Goal: Information Seeking & Learning: Learn about a topic

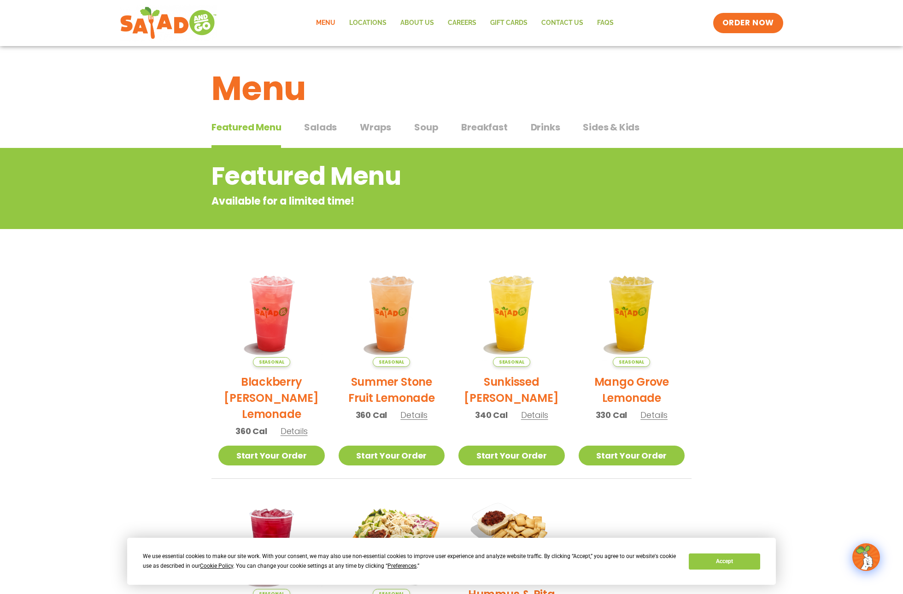
click at [377, 130] on span "Wraps" at bounding box center [375, 127] width 31 height 14
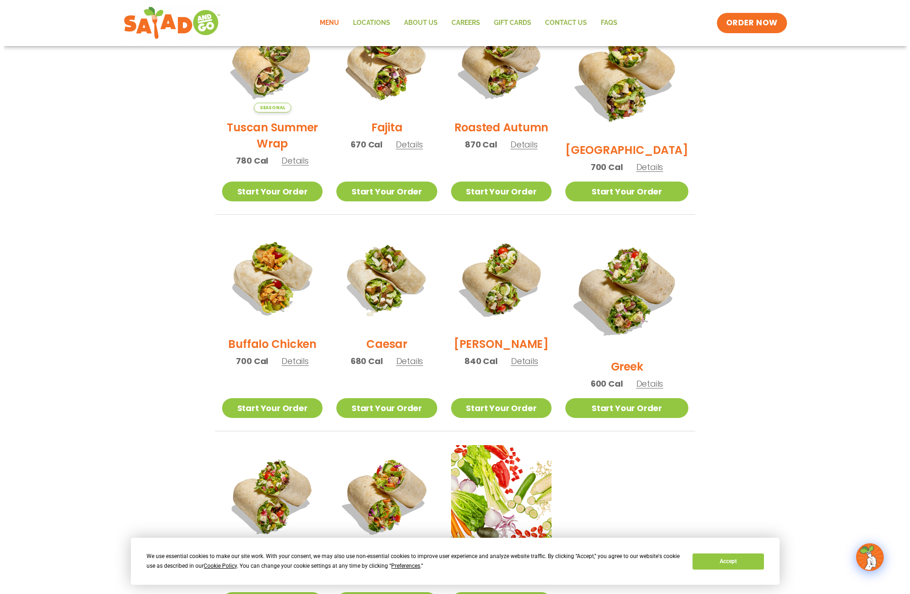
scroll to position [502, 0]
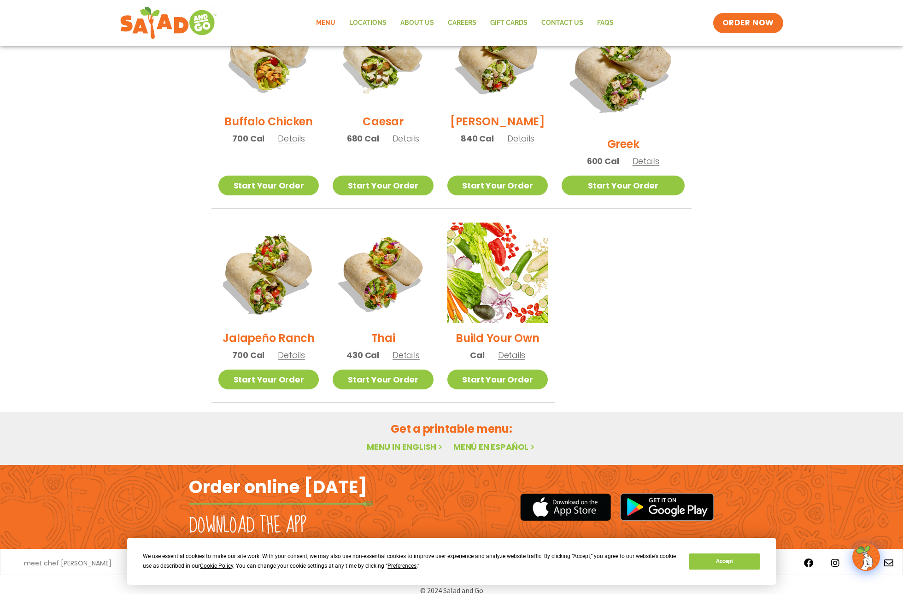
click at [292, 271] on img at bounding box center [269, 273] width 118 height 118
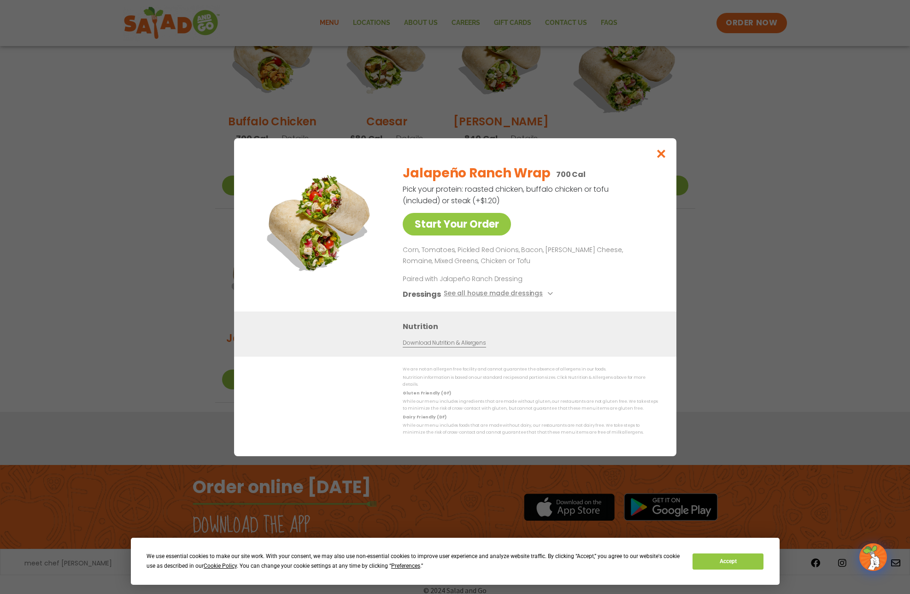
click at [659, 157] on icon "Close modal" at bounding box center [661, 154] width 12 height 10
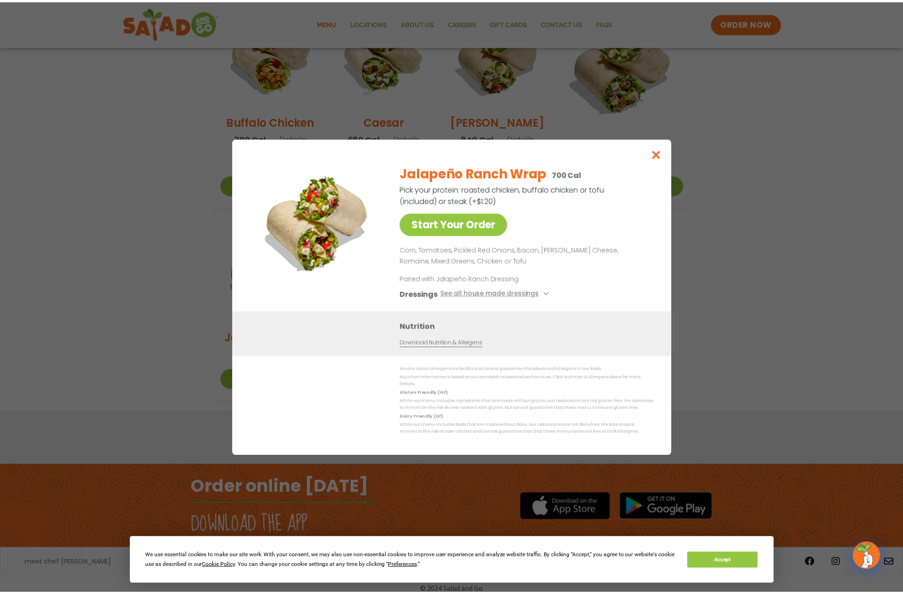
scroll to position [148, 0]
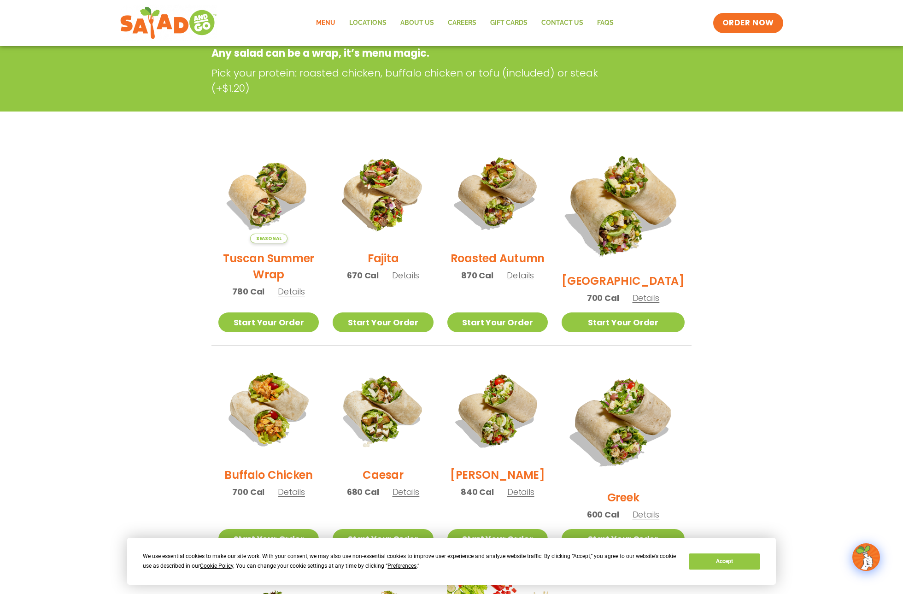
click at [620, 197] on img at bounding box center [623, 204] width 144 height 144
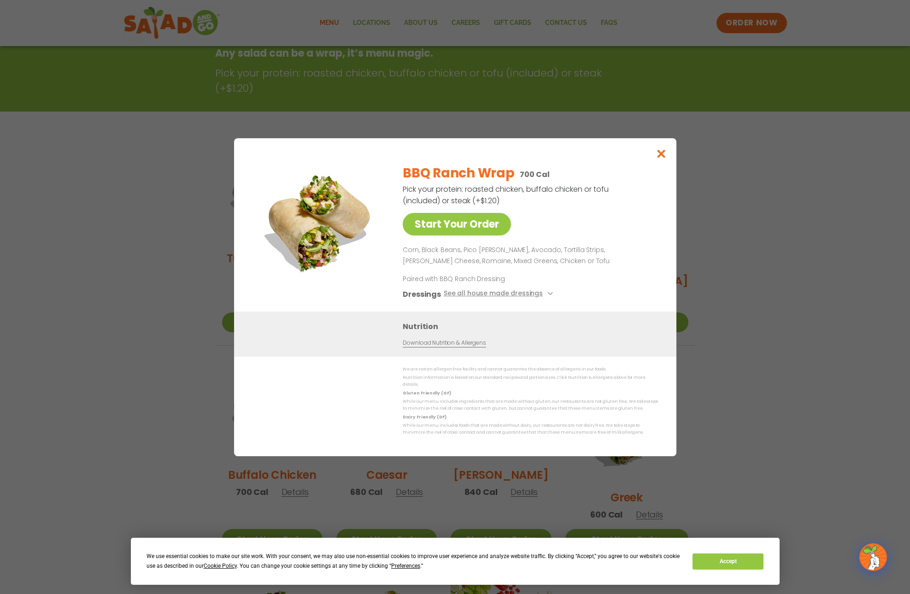
click at [529, 267] on p "Corn, Black Beans, Pico [PERSON_NAME], Avocado, Tortilla Strips, [PERSON_NAME] …" at bounding box center [529, 256] width 252 height 22
click at [659, 157] on icon "Close modal" at bounding box center [661, 154] width 12 height 10
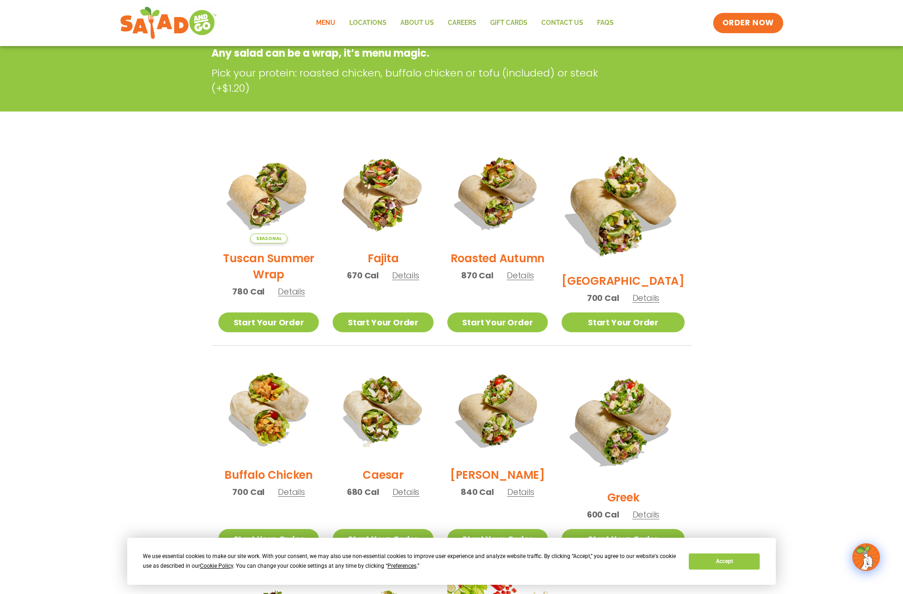
click at [629, 193] on img at bounding box center [623, 204] width 144 height 144
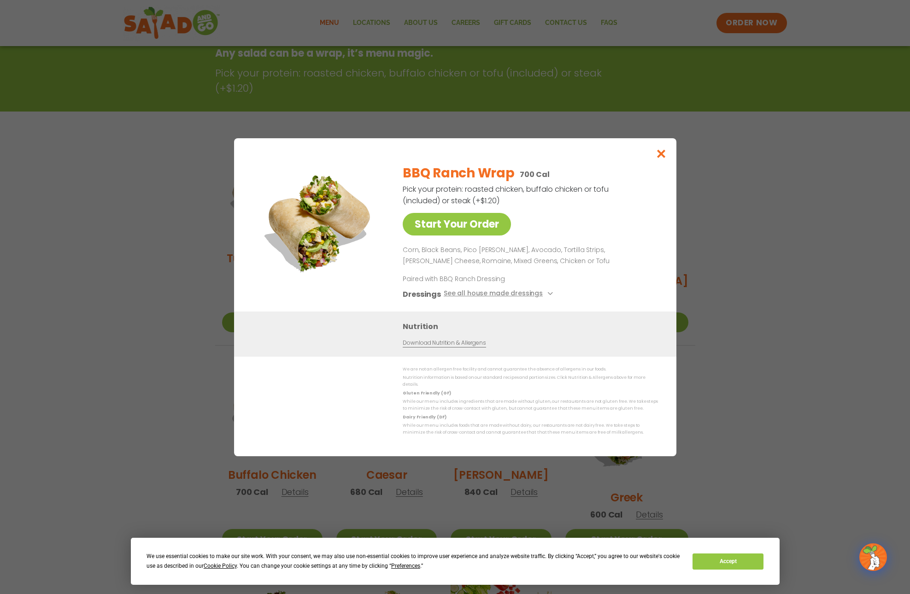
click at [658, 158] on icon "Close modal" at bounding box center [661, 154] width 12 height 10
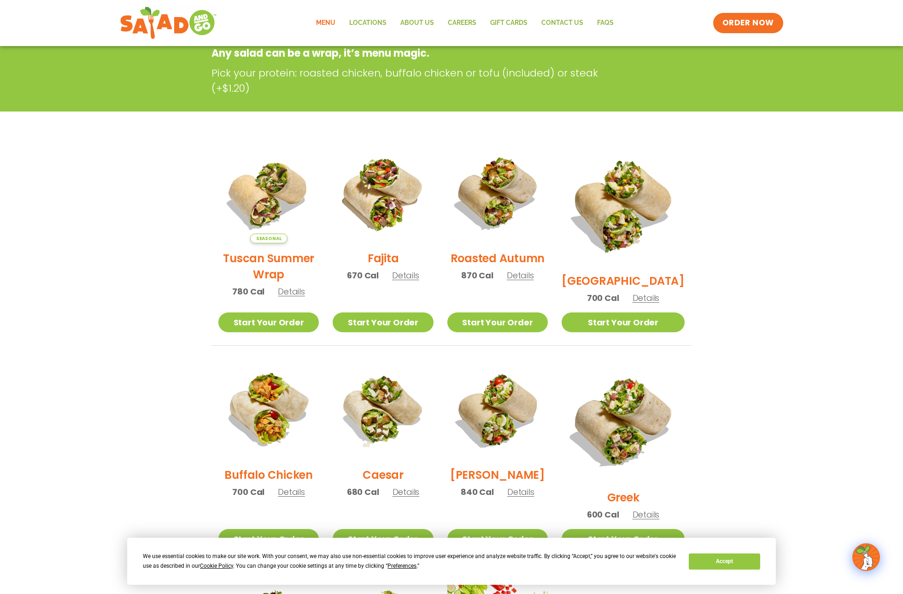
scroll to position [0, 0]
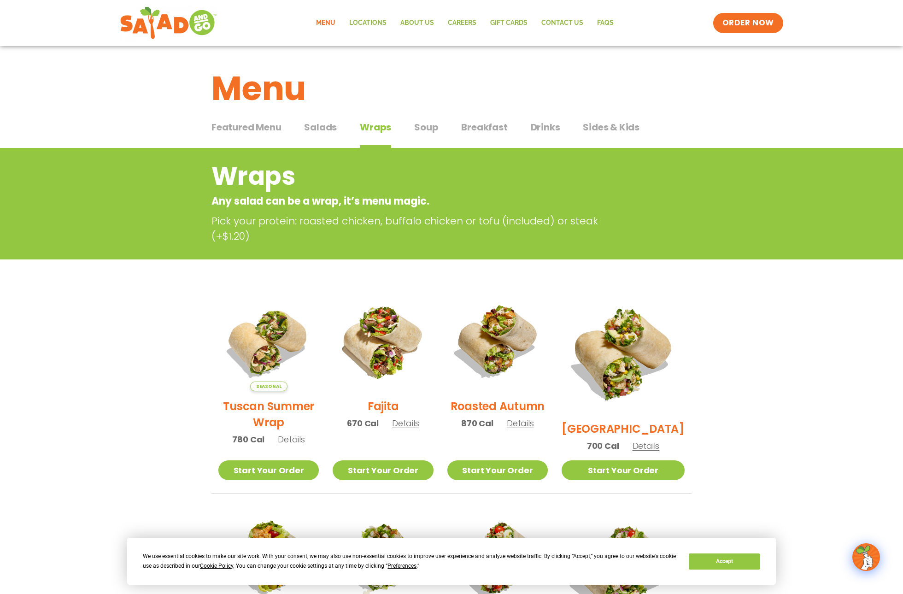
click at [608, 129] on span "Sides & Kids" at bounding box center [611, 127] width 57 height 14
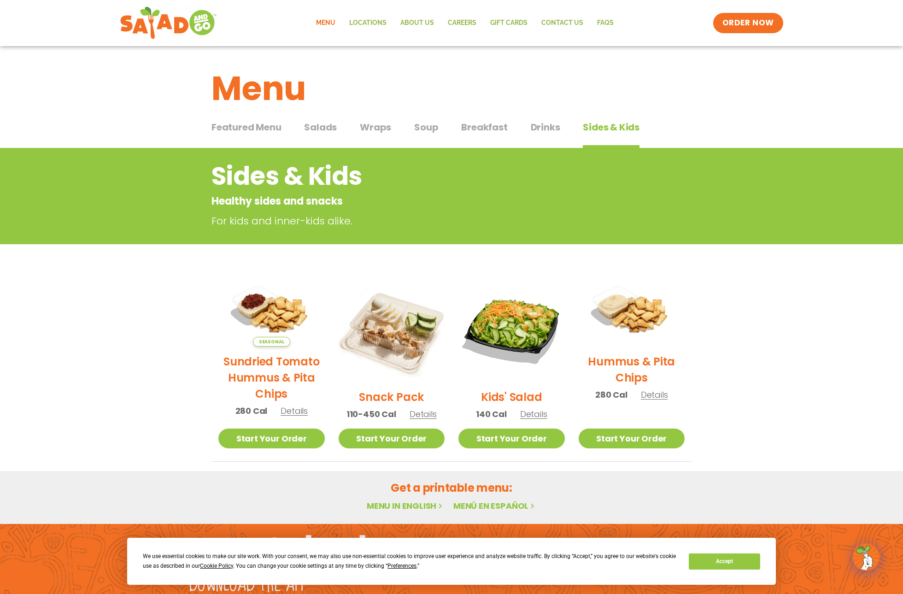
click at [410, 130] on div "Featured Menu Featured Menu Salads Salads Wraps Wraps Soup Soup Breakfast Break…" at bounding box center [452, 132] width 480 height 31
click at [417, 129] on span "Soup" at bounding box center [426, 127] width 24 height 14
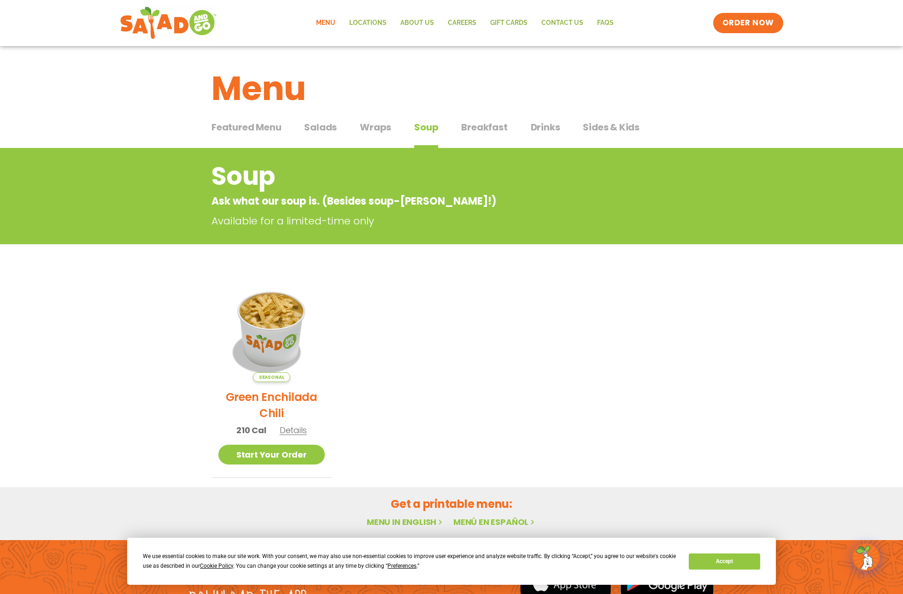
click at [327, 129] on span "Salads" at bounding box center [320, 127] width 33 height 14
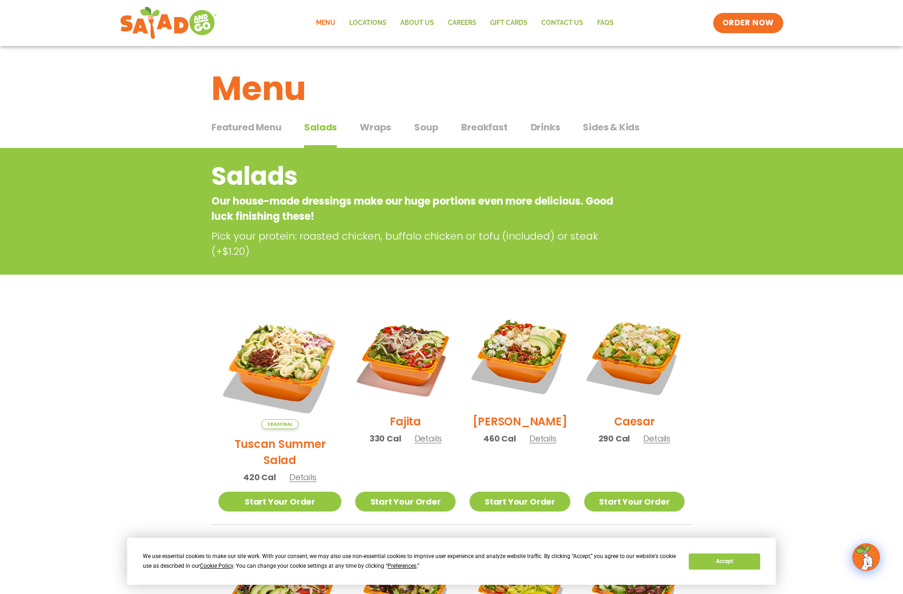
click at [251, 130] on span "Featured Menu" at bounding box center [247, 127] width 70 height 14
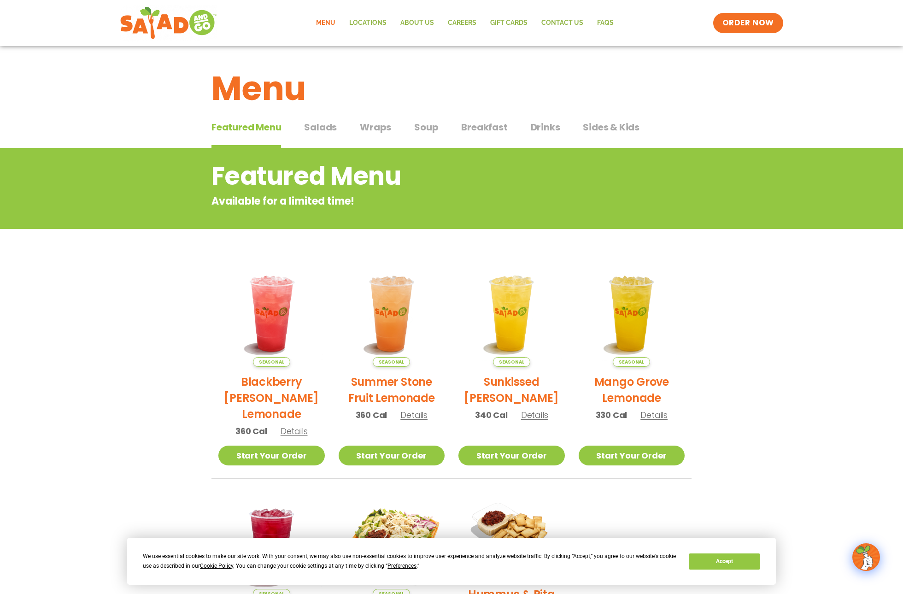
click at [437, 122] on span "Soup" at bounding box center [426, 127] width 24 height 14
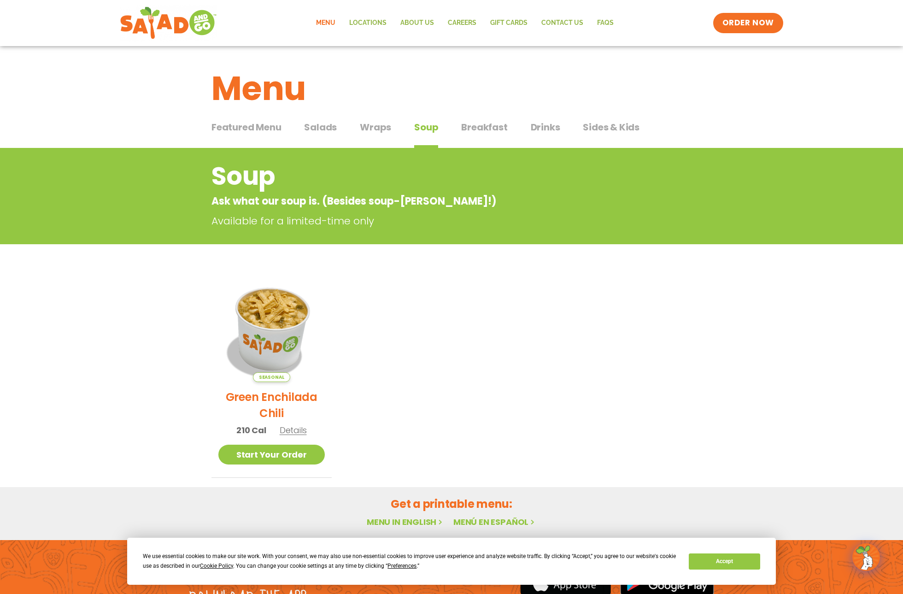
click at [282, 309] on img at bounding box center [271, 328] width 125 height 125
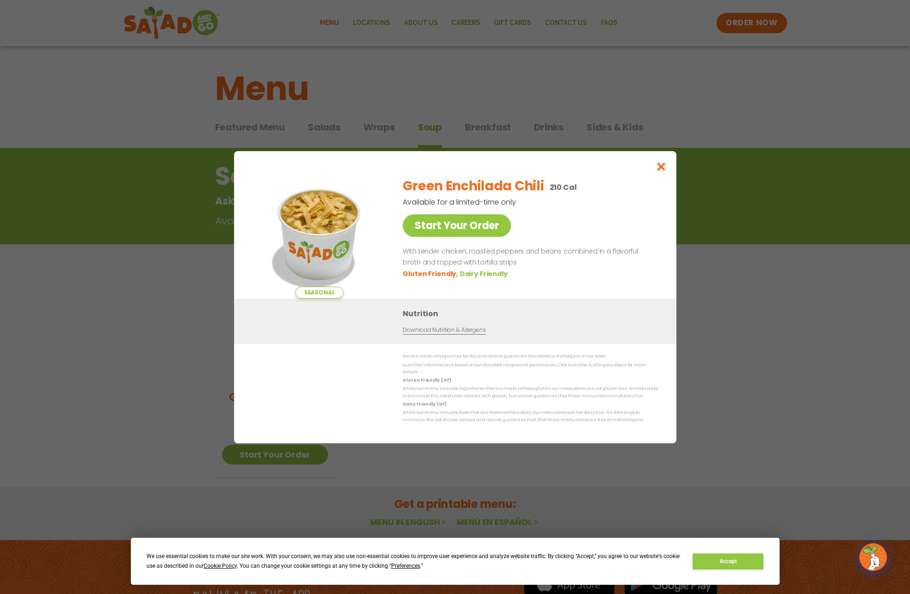
click at [663, 171] on icon "Close modal" at bounding box center [661, 167] width 12 height 10
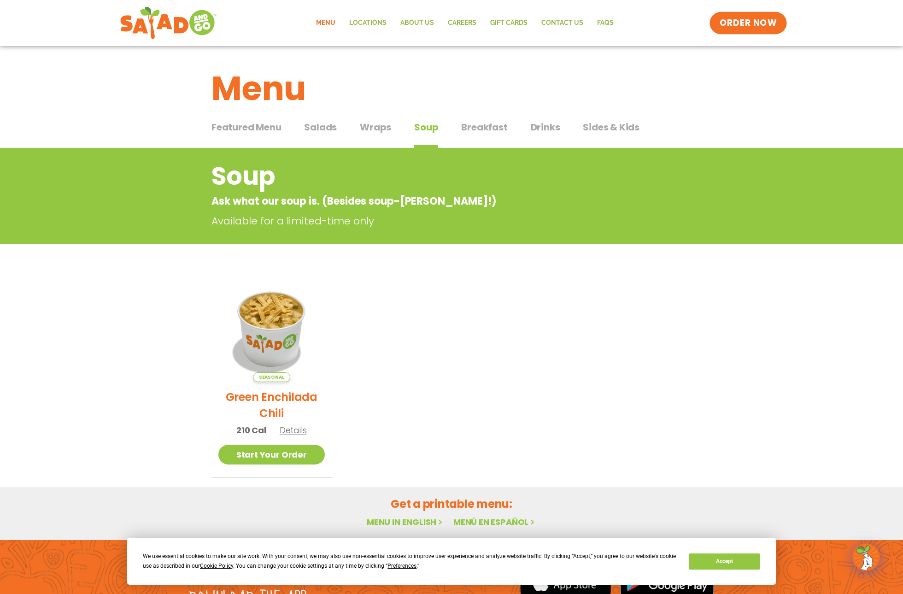
click at [744, 33] on link "ORDER NOW" at bounding box center [748, 23] width 77 height 22
